Goal: Contribute content: Add original content to the website for others to see

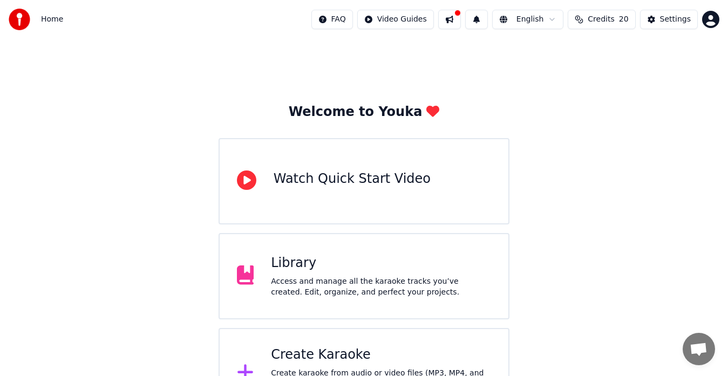
scroll to position [43, 0]
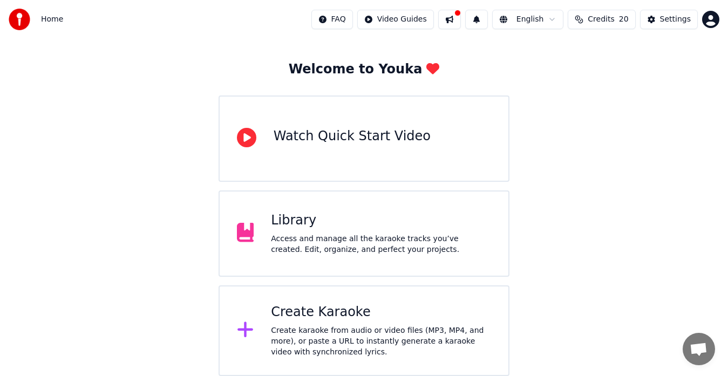
click at [349, 238] on div "Access and manage all the karaoke tracks you’ve created. Edit, organize, and pe…" at bounding box center [381, 245] width 220 height 22
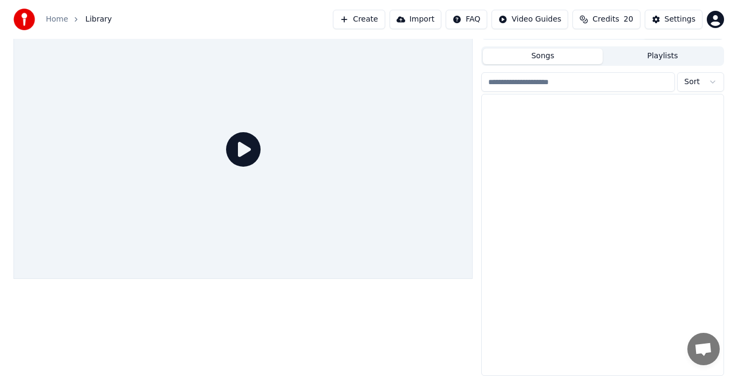
scroll to position [18, 0]
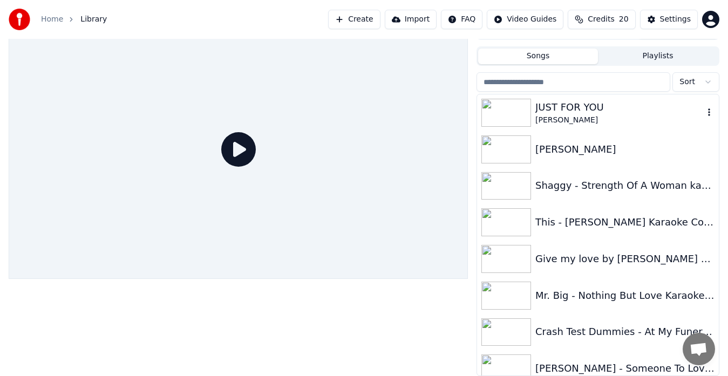
click at [627, 120] on div "[PERSON_NAME]" at bounding box center [620, 120] width 168 height 11
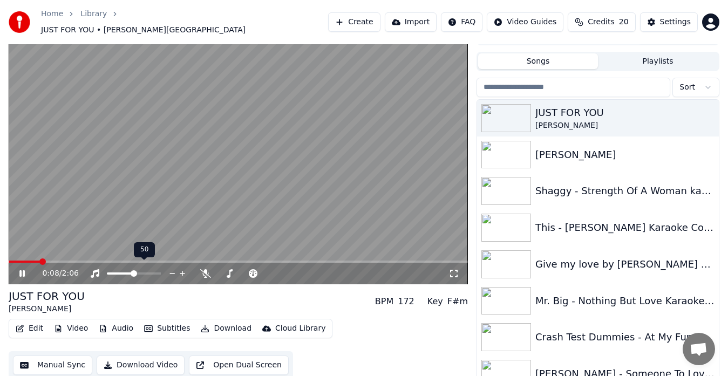
click at [134, 273] on span at bounding box center [120, 274] width 27 height 2
click at [138, 270] on span at bounding box center [137, 273] width 6 height 6
click at [141, 270] on span at bounding box center [141, 273] width 6 height 6
click at [126, 261] on span at bounding box center [145, 262] width 272 height 2
click at [160, 270] on span at bounding box center [157, 273] width 6 height 6
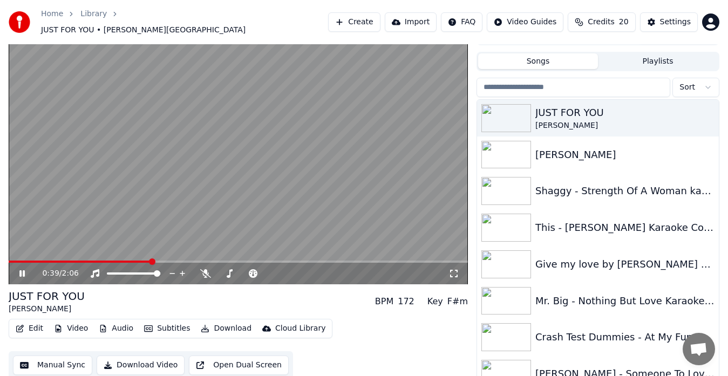
click at [87, 253] on video at bounding box center [238, 155] width 459 height 259
click at [80, 261] on span at bounding box center [45, 262] width 72 height 2
click at [23, 263] on div "0:20 / 2:06" at bounding box center [238, 274] width 459 height 22
click at [19, 270] on icon at bounding box center [22, 274] width 6 height 8
click at [67, 261] on span at bounding box center [38, 262] width 58 height 2
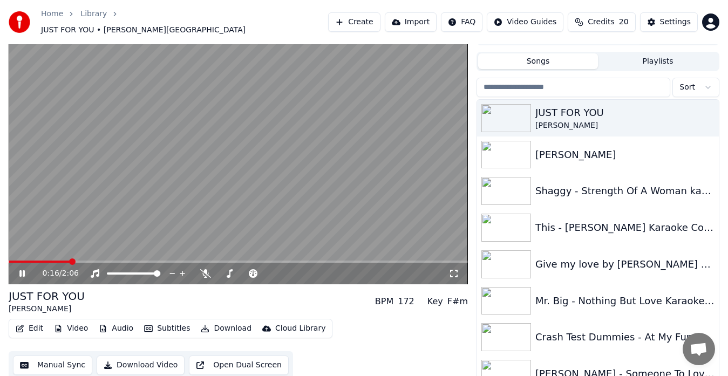
click at [89, 261] on span at bounding box center [238, 262] width 459 height 2
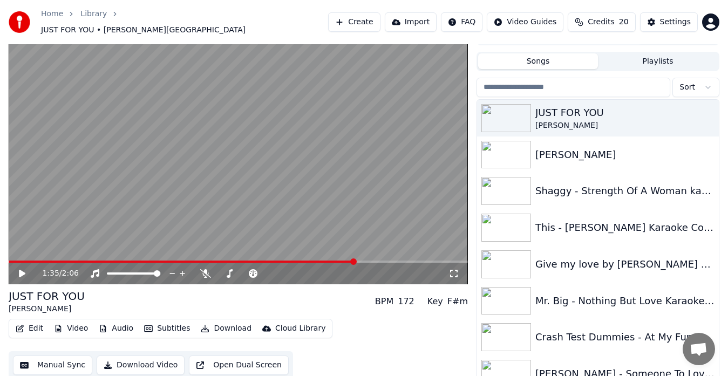
click at [22, 270] on icon at bounding box center [22, 274] width 6 height 8
click at [287, 263] on div "1:35 / 2:06" at bounding box center [238, 274] width 459 height 22
click at [277, 253] on video at bounding box center [238, 155] width 459 height 259
click at [280, 261] on span at bounding box center [185, 262] width 352 height 2
click at [289, 261] on span at bounding box center [238, 262] width 459 height 2
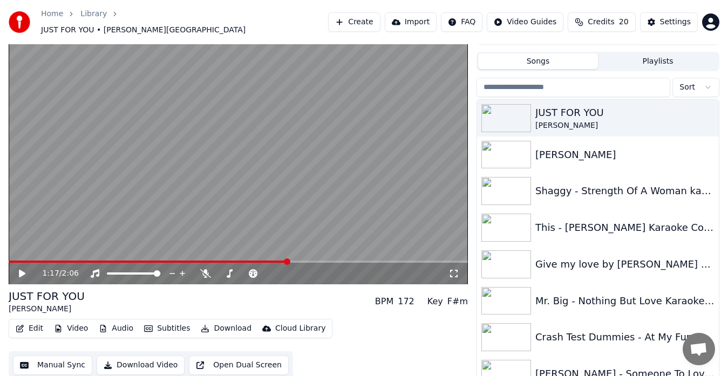
click at [294, 261] on span at bounding box center [238, 262] width 459 height 2
click at [301, 254] on video at bounding box center [238, 155] width 459 height 259
click at [307, 261] on span at bounding box center [238, 262] width 459 height 2
click at [314, 261] on span at bounding box center [238, 262] width 459 height 2
click at [323, 253] on video at bounding box center [238, 155] width 459 height 259
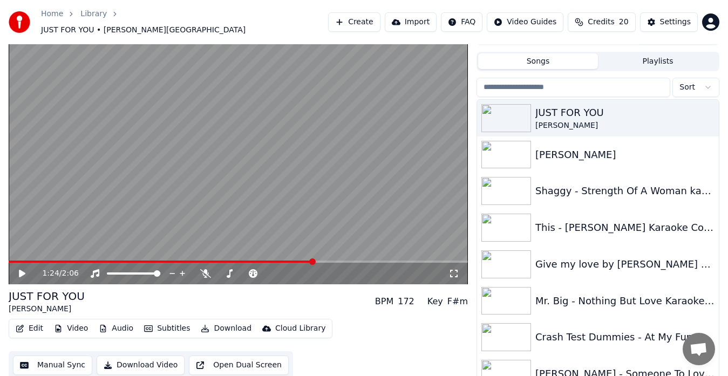
click at [331, 254] on video at bounding box center [238, 155] width 459 height 259
click at [325, 261] on span at bounding box center [238, 262] width 459 height 2
click at [337, 263] on div "1:27 / 2:06" at bounding box center [238, 274] width 459 height 22
click at [339, 254] on video at bounding box center [238, 155] width 459 height 259
click at [337, 261] on span at bounding box center [238, 262] width 459 height 2
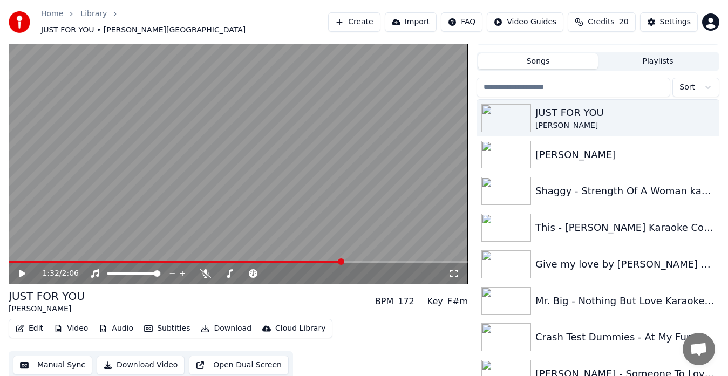
click at [344, 261] on span at bounding box center [238, 262] width 459 height 2
click at [18, 269] on icon at bounding box center [29, 273] width 25 height 9
click at [295, 261] on span at bounding box center [152, 262] width 287 height 2
click at [277, 263] on div "1:19 / 2:06" at bounding box center [238, 274] width 459 height 22
click at [274, 261] on span at bounding box center [141, 262] width 265 height 2
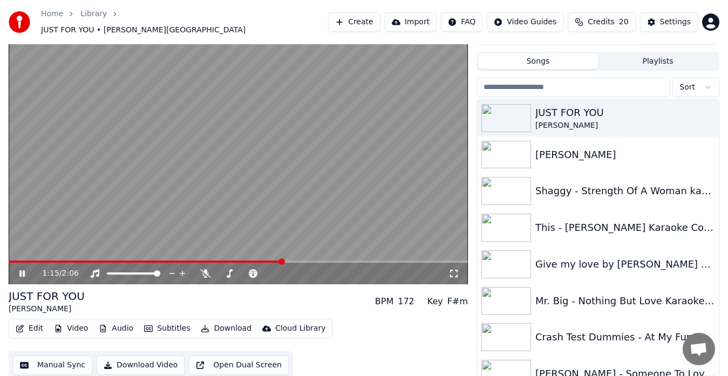
click at [22, 325] on icon "button" at bounding box center [20, 329] width 9 height 8
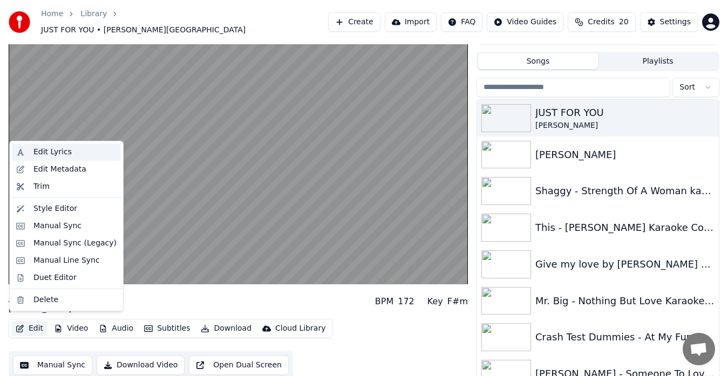
click at [52, 154] on div "Edit Lyrics" at bounding box center [52, 152] width 38 height 11
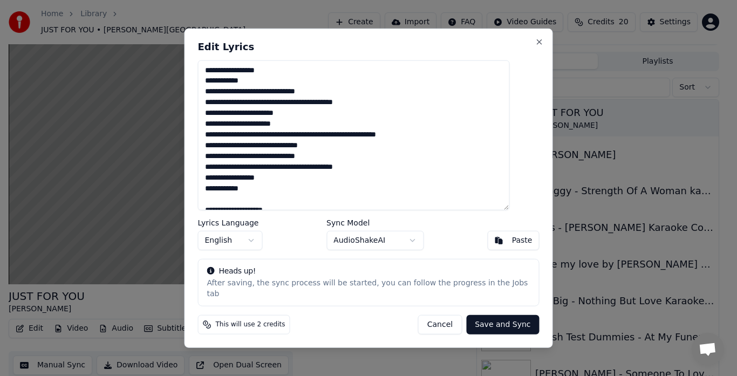
click at [238, 144] on textarea "**********" at bounding box center [354, 135] width 312 height 151
type textarea "**********"
click at [485, 320] on button "Save and Sync" at bounding box center [502, 324] width 73 height 19
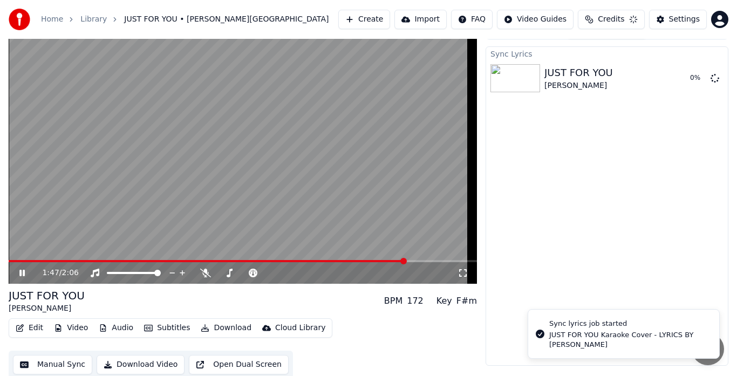
scroll to position [16, 0]
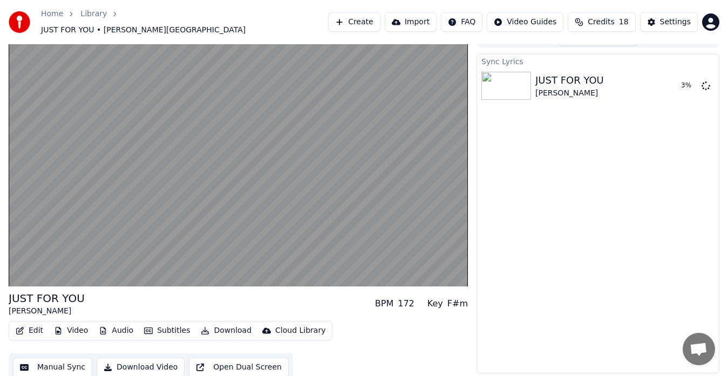
click at [610, 24] on span "Credits" at bounding box center [601, 22] width 26 height 11
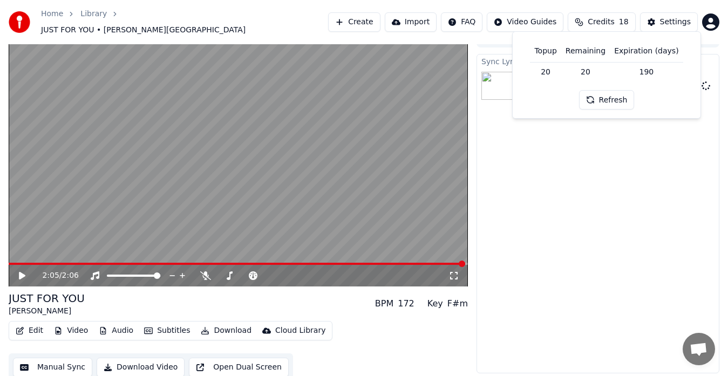
click at [611, 96] on button "Refresh" at bounding box center [607, 99] width 56 height 19
click at [647, 152] on div "Sync Lyrics JUST FOR YOU [PERSON_NAME] Play" at bounding box center [598, 214] width 243 height 320
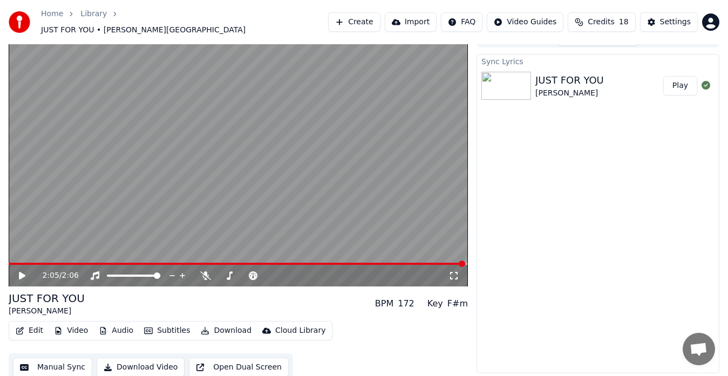
click at [682, 82] on button "Play" at bounding box center [681, 85] width 34 height 19
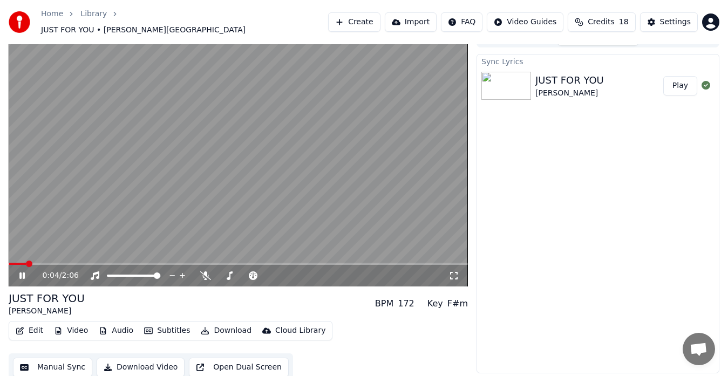
click at [22, 273] on icon at bounding box center [21, 276] width 5 height 6
click at [79, 328] on button "Video" at bounding box center [71, 330] width 43 height 15
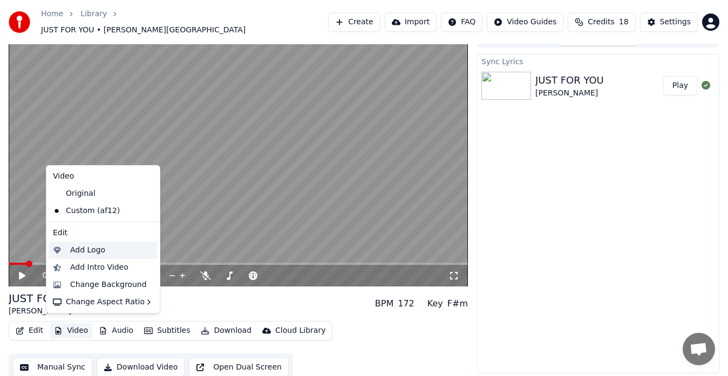
click at [90, 253] on div "Add Logo" at bounding box center [87, 250] width 35 height 11
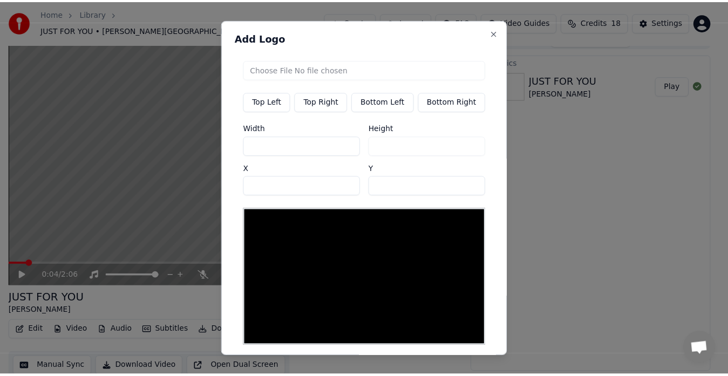
scroll to position [42, 0]
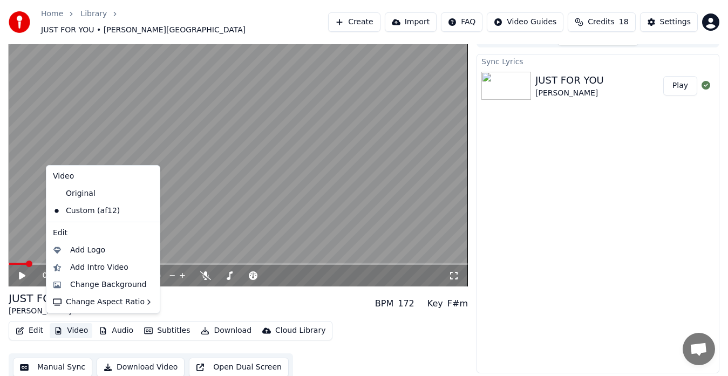
click at [70, 326] on button "Video" at bounding box center [71, 330] width 43 height 15
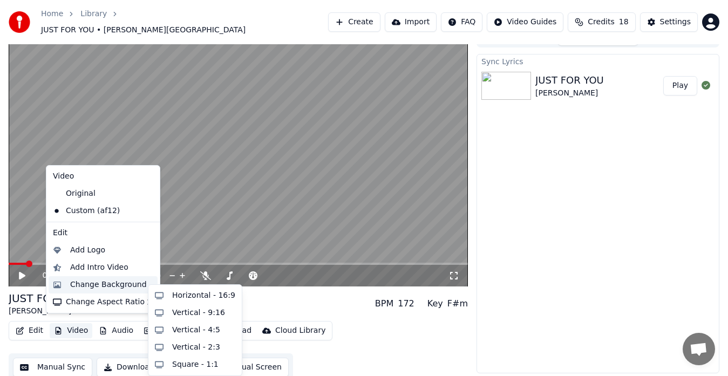
click at [93, 292] on div "Change Background" at bounding box center [103, 284] width 109 height 17
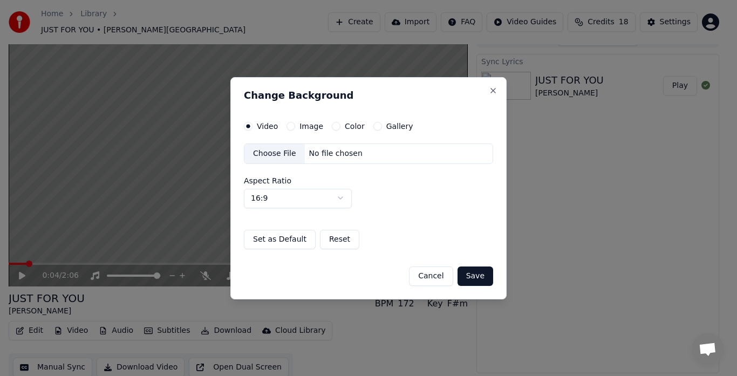
click at [293, 129] on div "Image" at bounding box center [305, 126] width 37 height 9
click at [292, 128] on button "Image" at bounding box center [291, 126] width 9 height 9
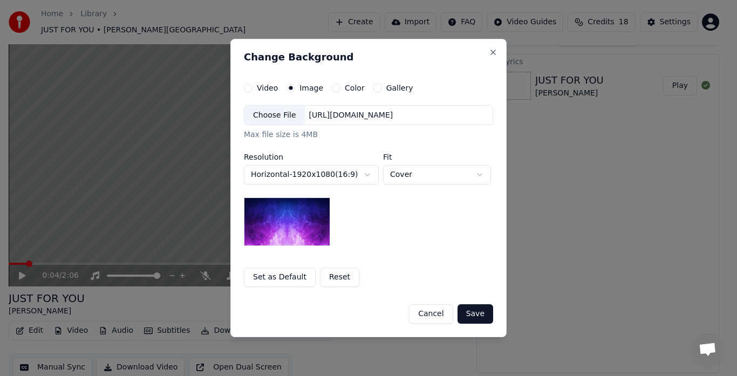
click at [280, 119] on div "Choose File" at bounding box center [275, 115] width 60 height 19
click at [500, 57] on div "**********" at bounding box center [369, 188] width 276 height 299
click at [491, 55] on button "Close" at bounding box center [493, 52] width 9 height 9
